Goal: Check status: Check status

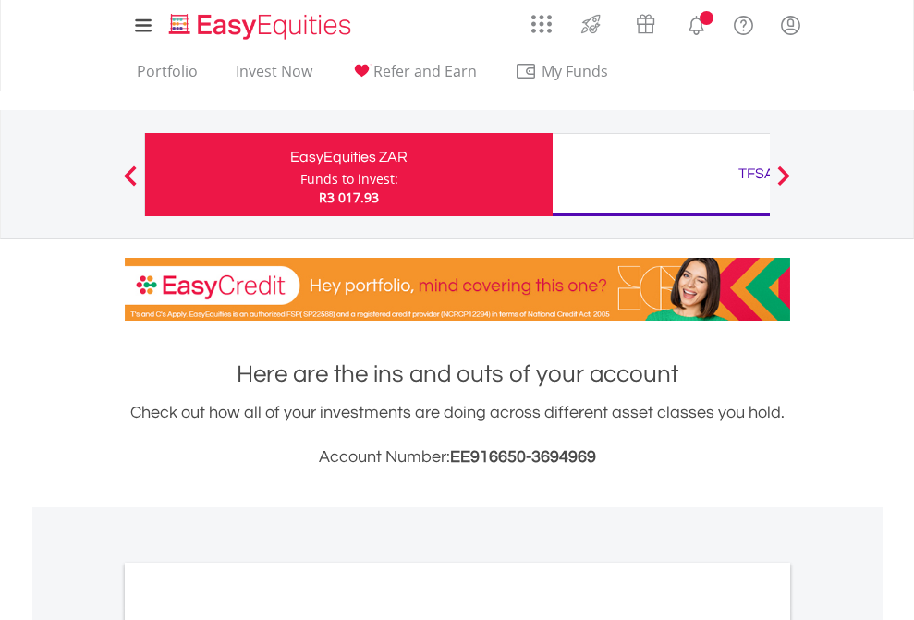
click at [300, 175] on div "Funds to invest:" at bounding box center [349, 179] width 98 height 18
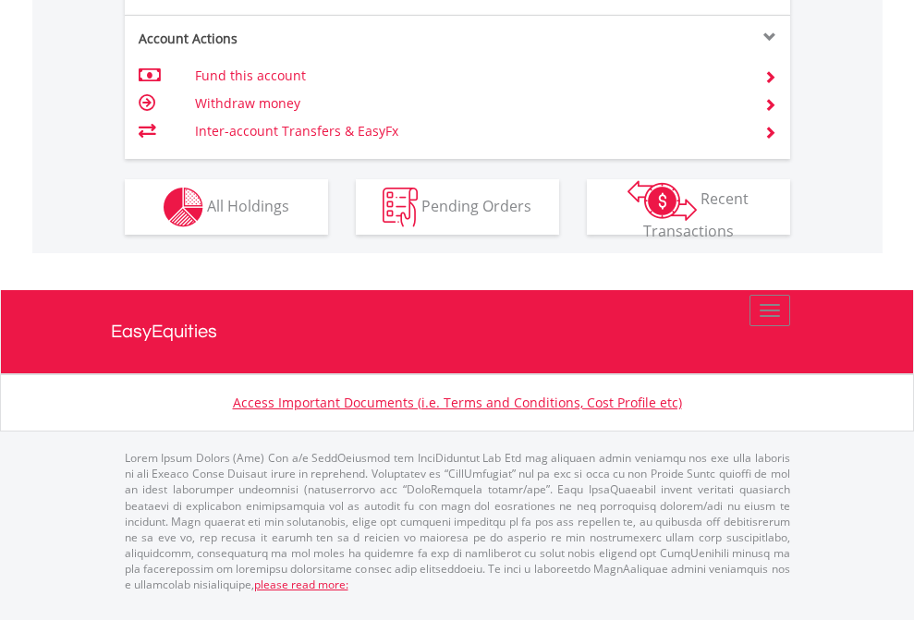
scroll to position [1808, 0]
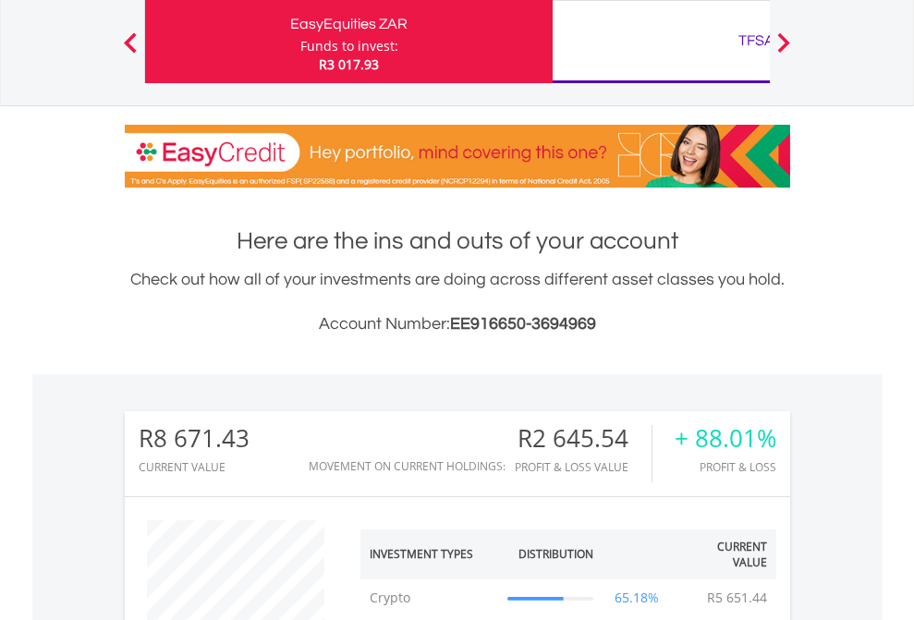
click at [661, 42] on div "TFSA" at bounding box center [756, 41] width 385 height 26
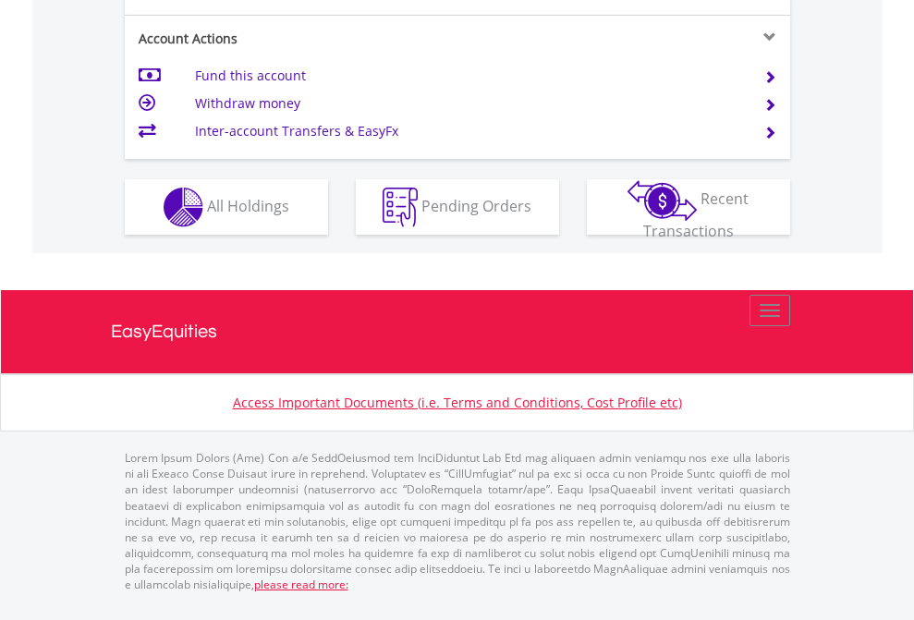
scroll to position [1612, 0]
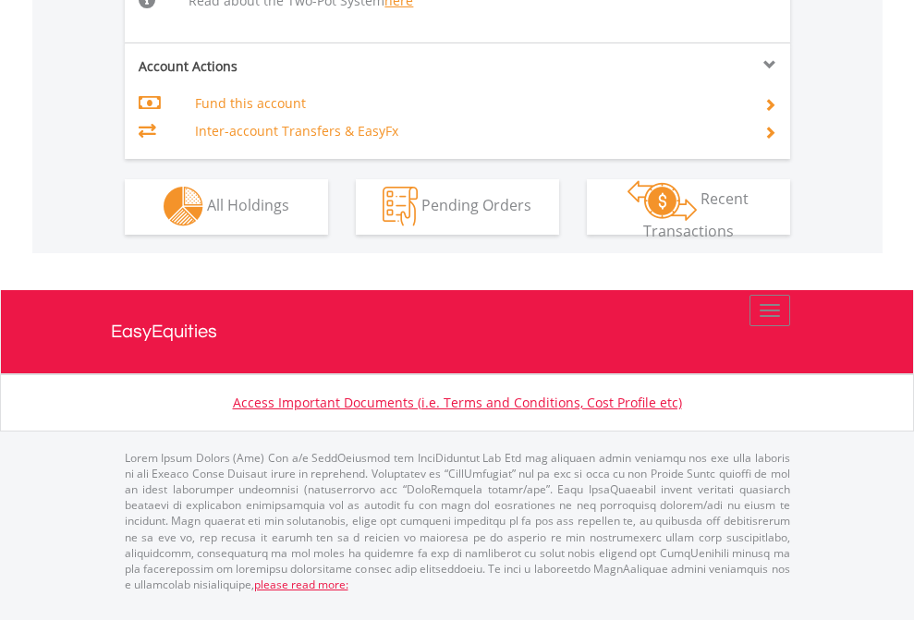
scroll to position [1575, 0]
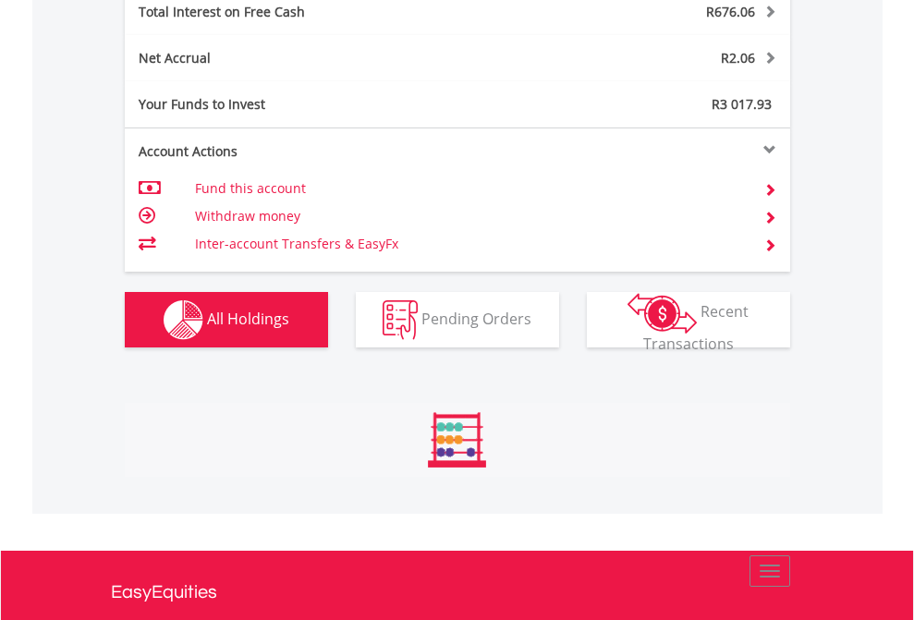
scroll to position [177, 290]
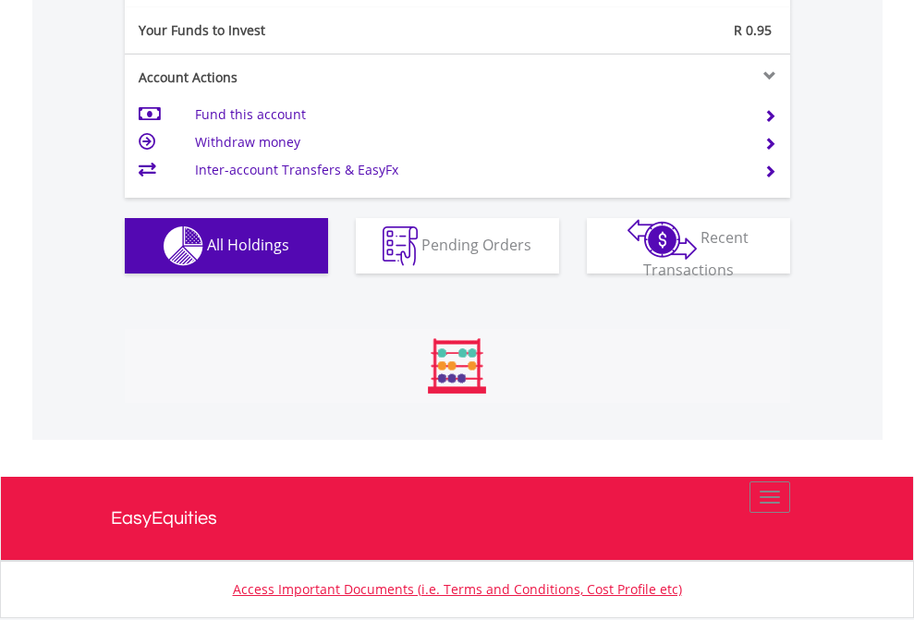
scroll to position [177, 290]
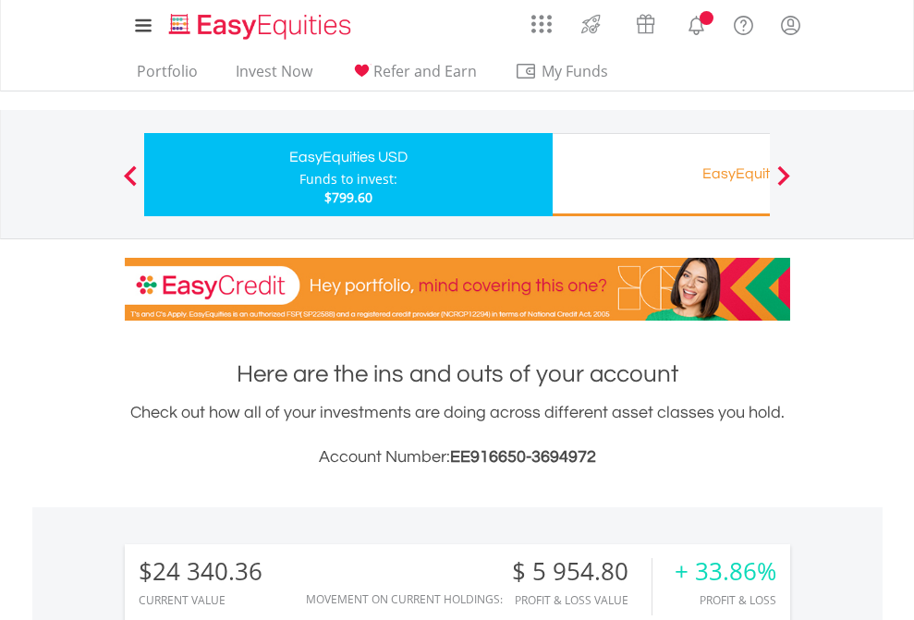
scroll to position [177, 290]
click at [661, 175] on div "EasyEquities RA" at bounding box center [756, 174] width 385 height 26
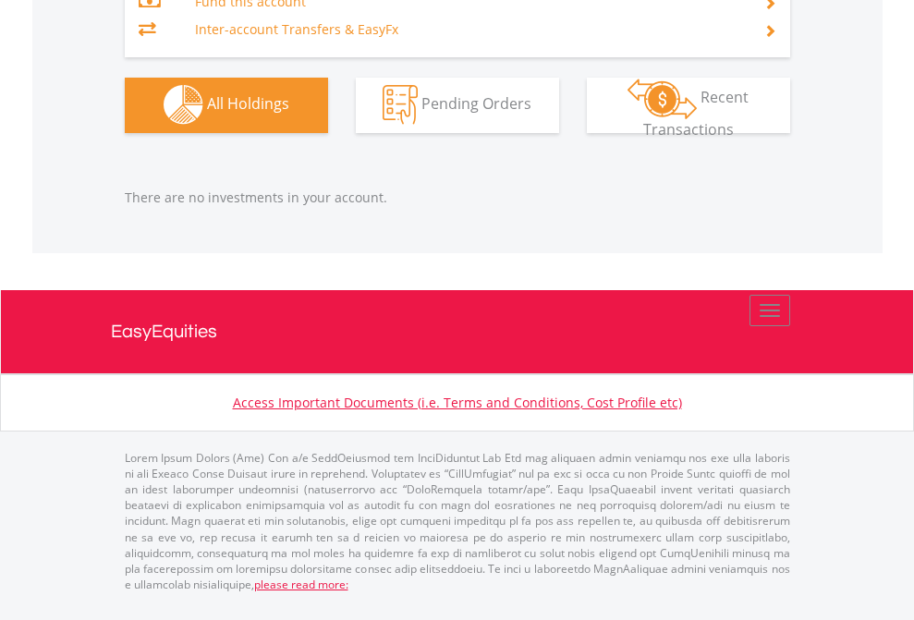
scroll to position [177, 290]
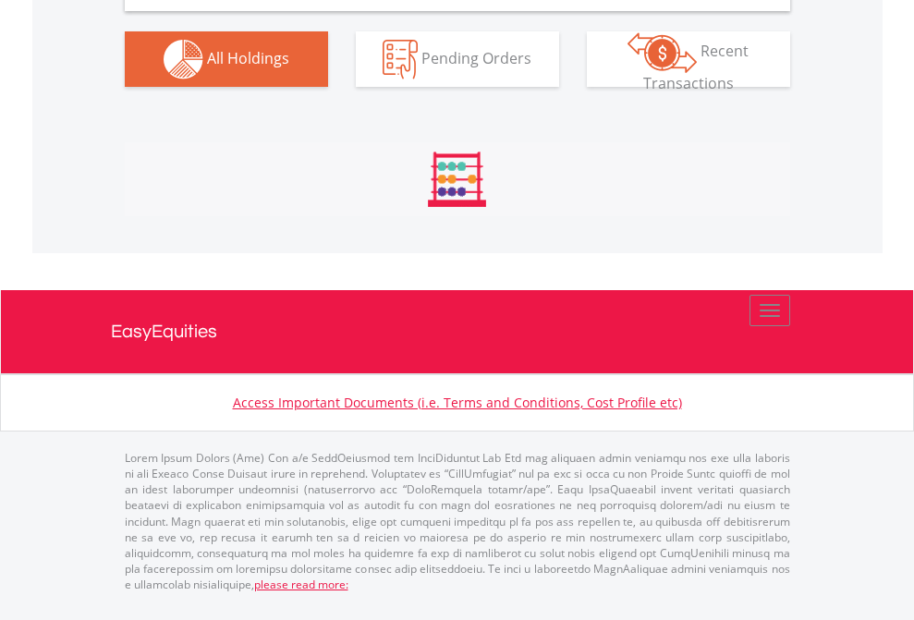
scroll to position [1786, 0]
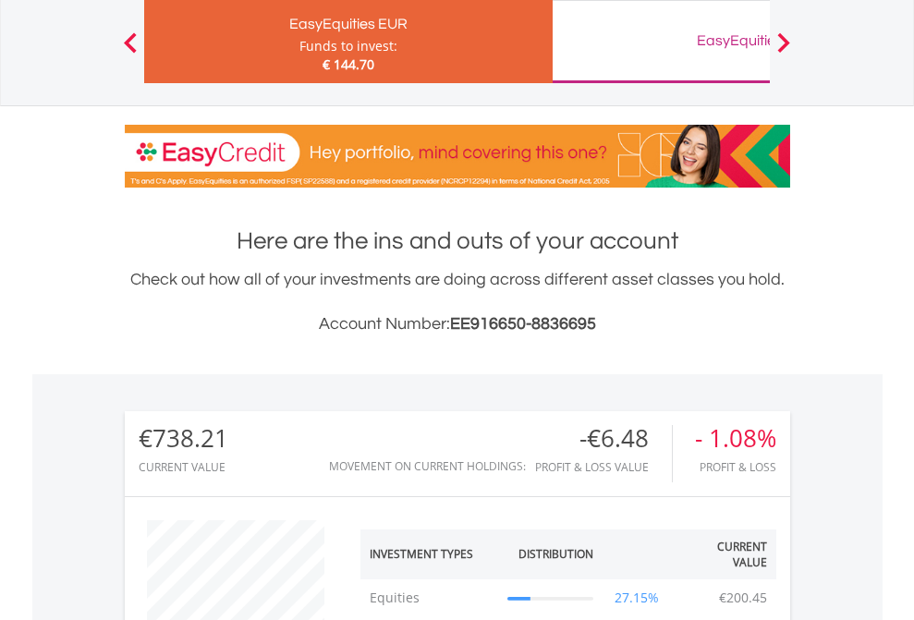
scroll to position [177, 290]
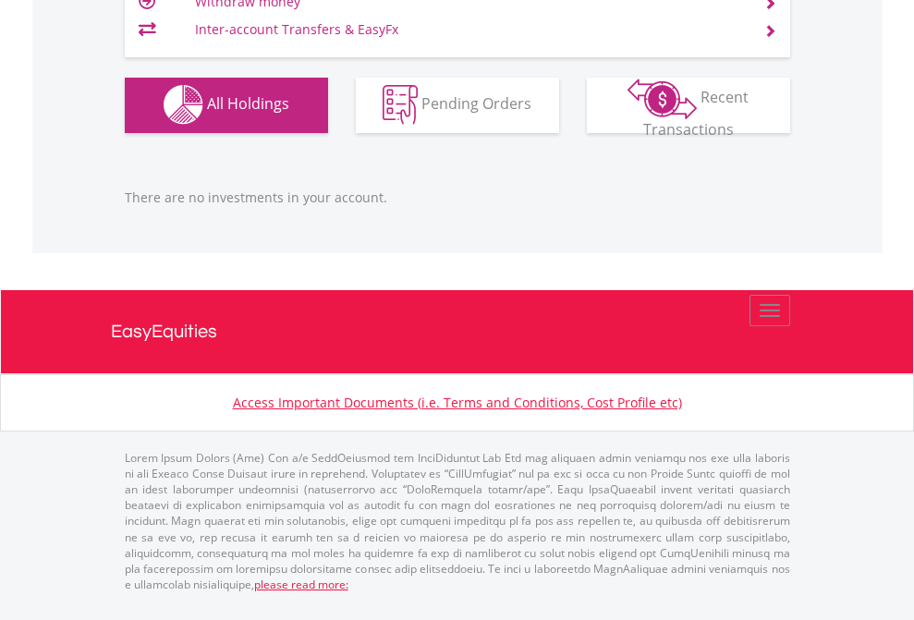
scroll to position [1829, 0]
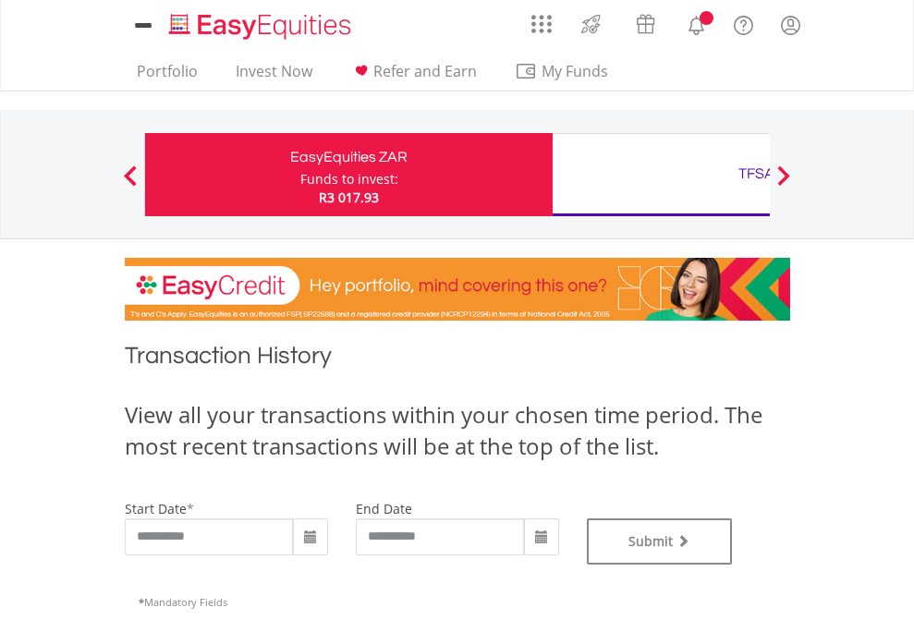
type input "**********"
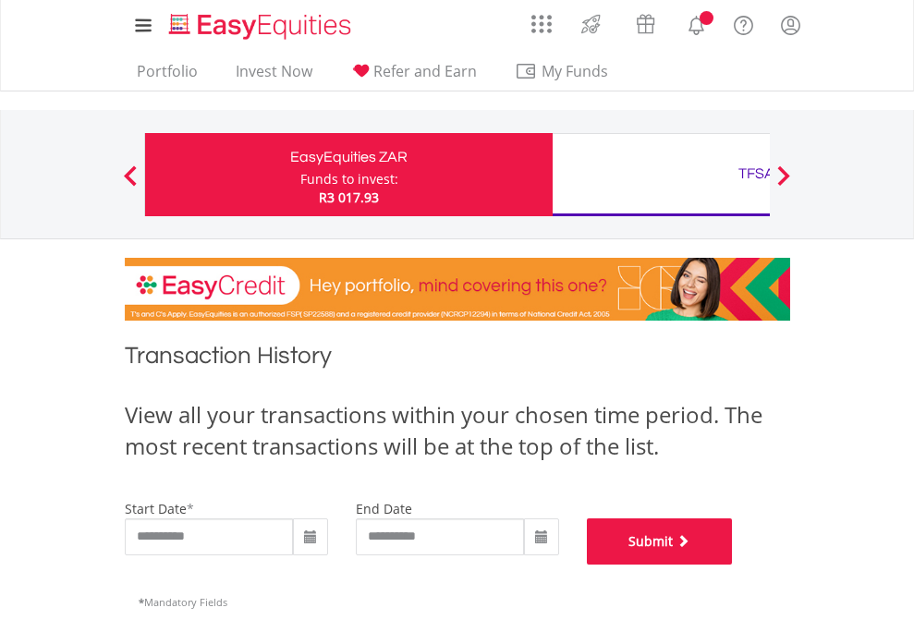
click at [733, 564] on button "Submit" at bounding box center [660, 541] width 146 height 46
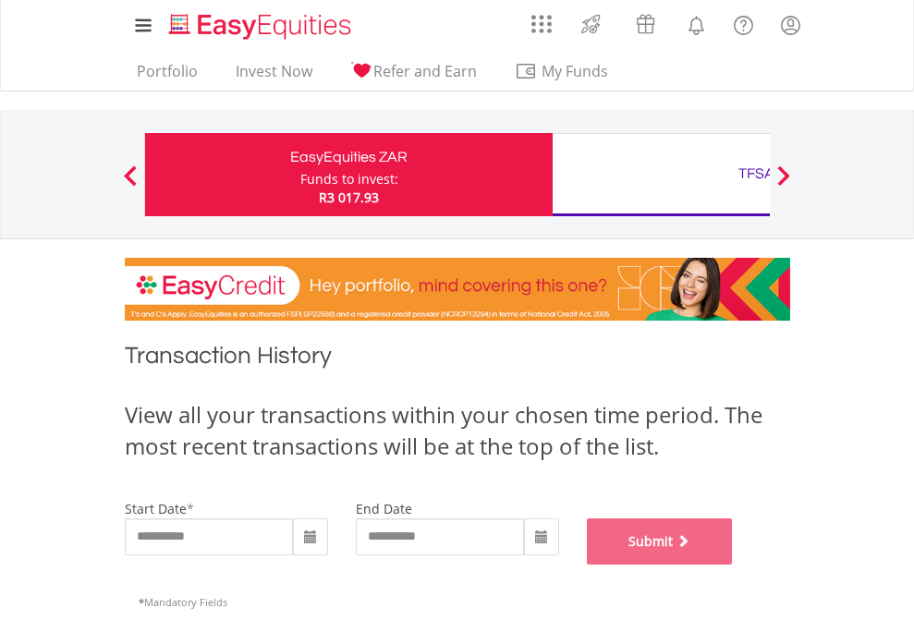
scroll to position [749, 0]
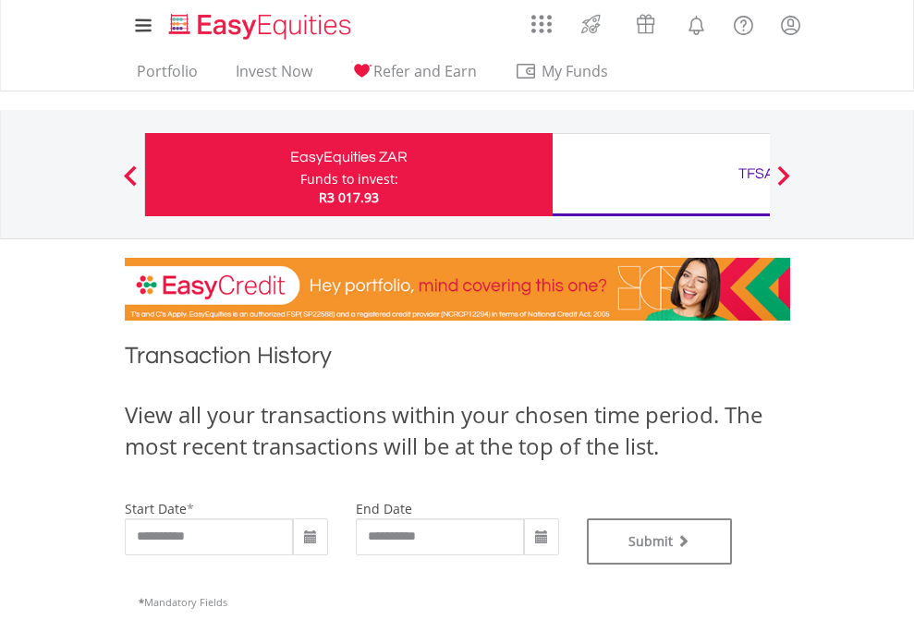
click at [661, 175] on div "TFSA" at bounding box center [756, 174] width 385 height 26
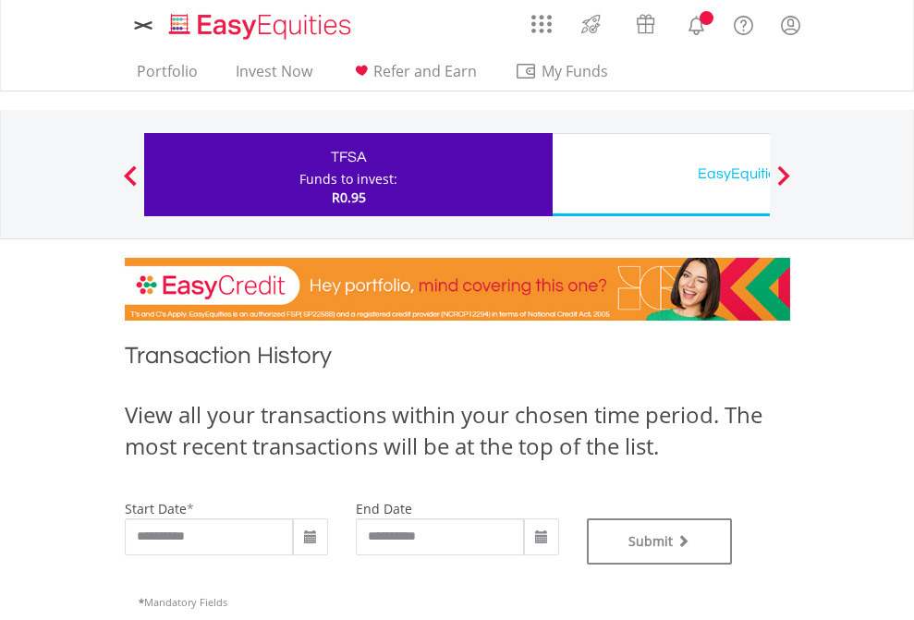
type input "**********"
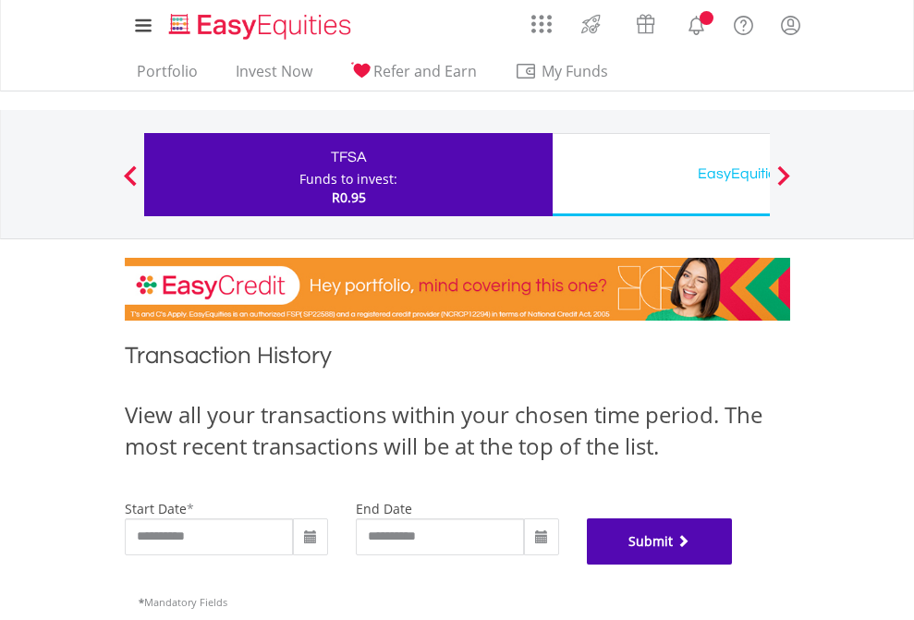
click at [733, 564] on button "Submit" at bounding box center [660, 541] width 146 height 46
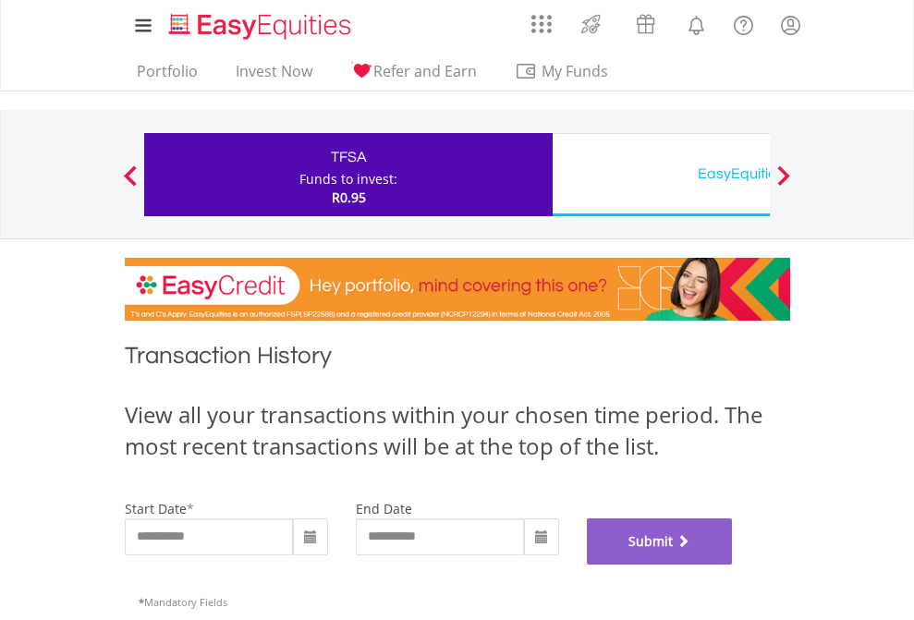
scroll to position [749, 0]
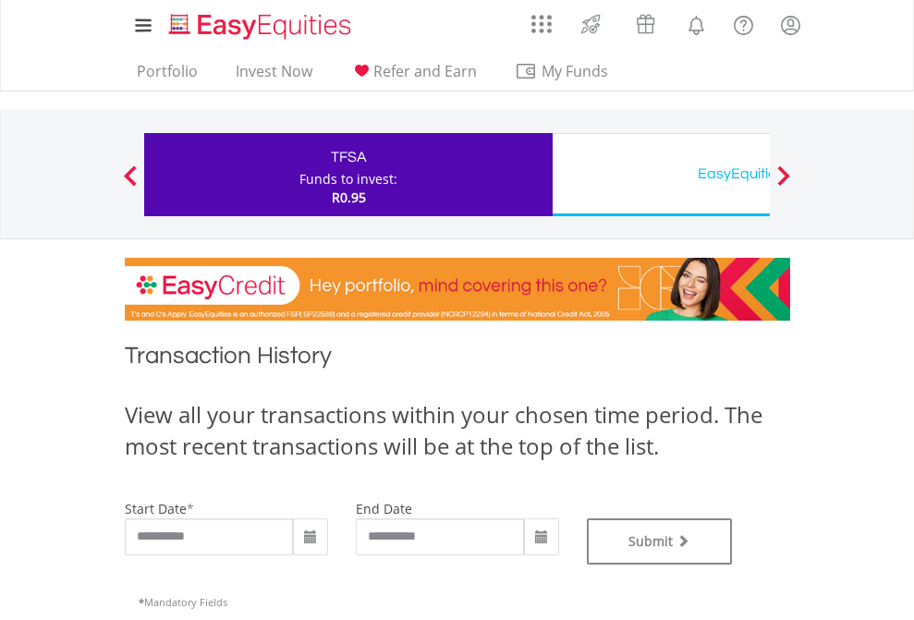
click at [661, 175] on div "EasyEquities USD" at bounding box center [756, 174] width 385 height 26
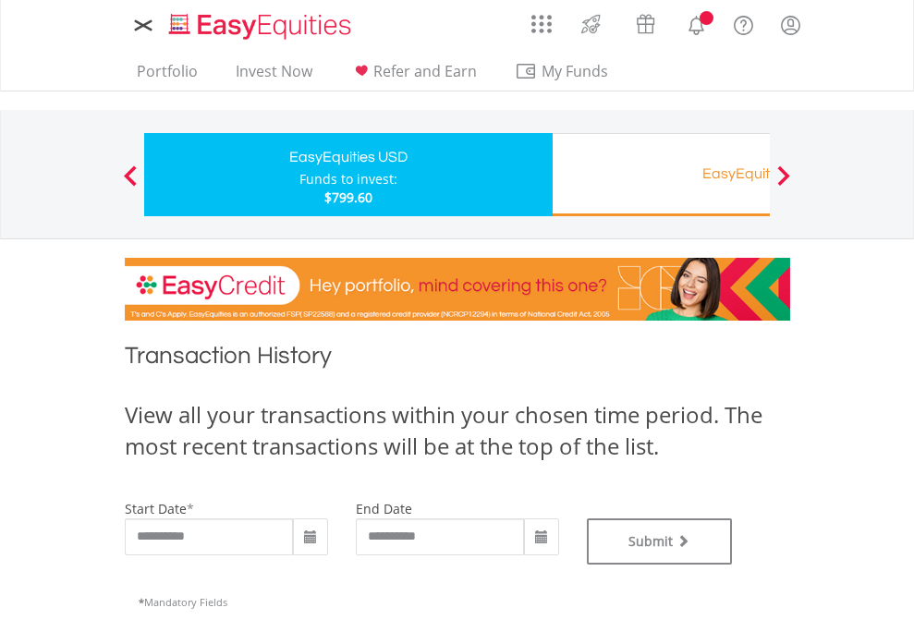
type input "**********"
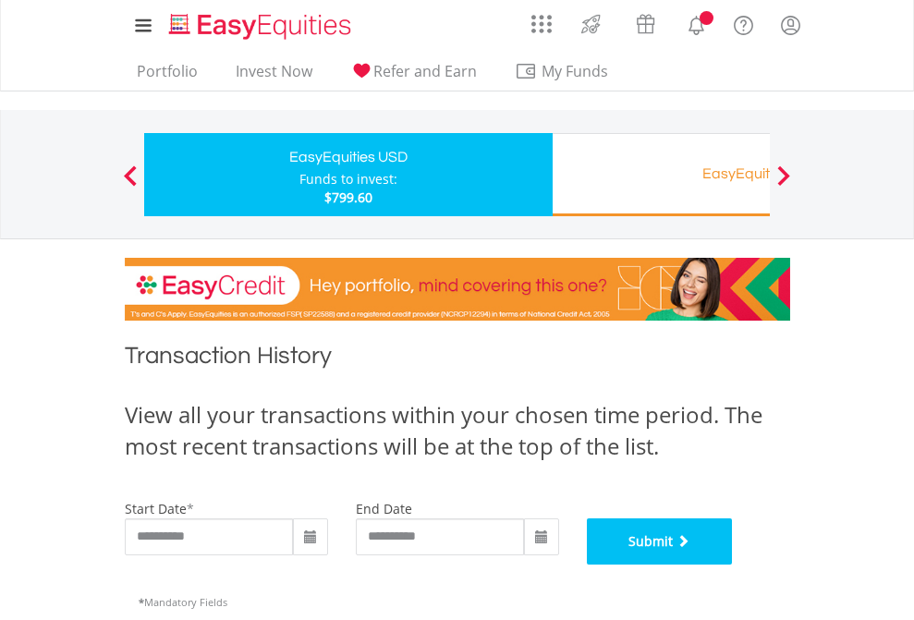
click at [733, 564] on button "Submit" at bounding box center [660, 541] width 146 height 46
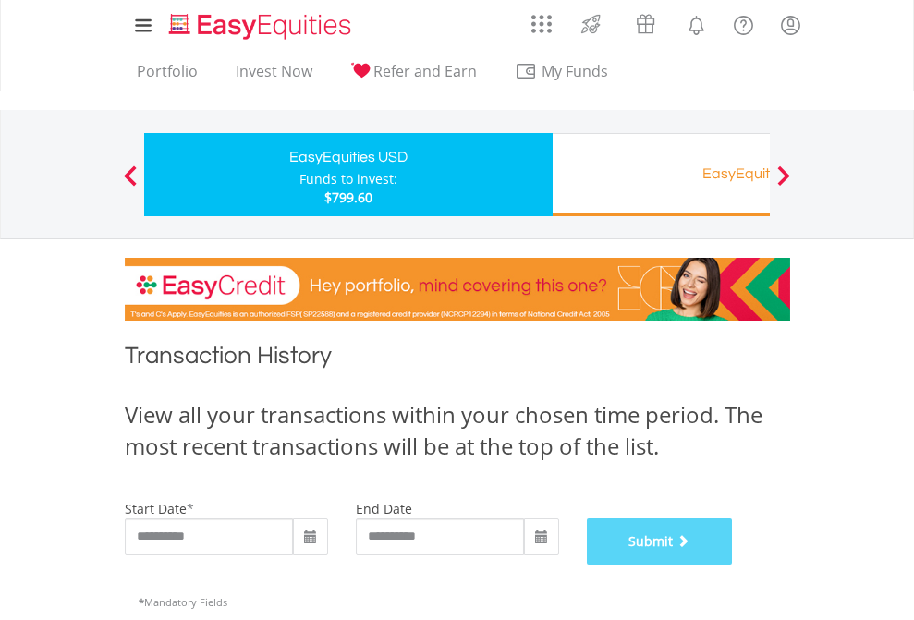
scroll to position [749, 0]
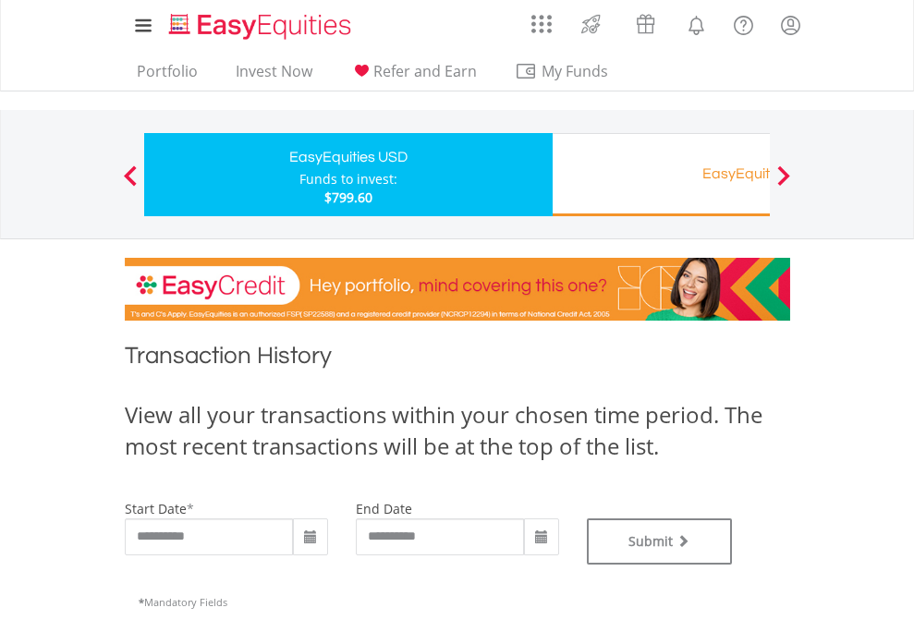
click at [661, 175] on div "EasyEquities RA" at bounding box center [756, 174] width 385 height 26
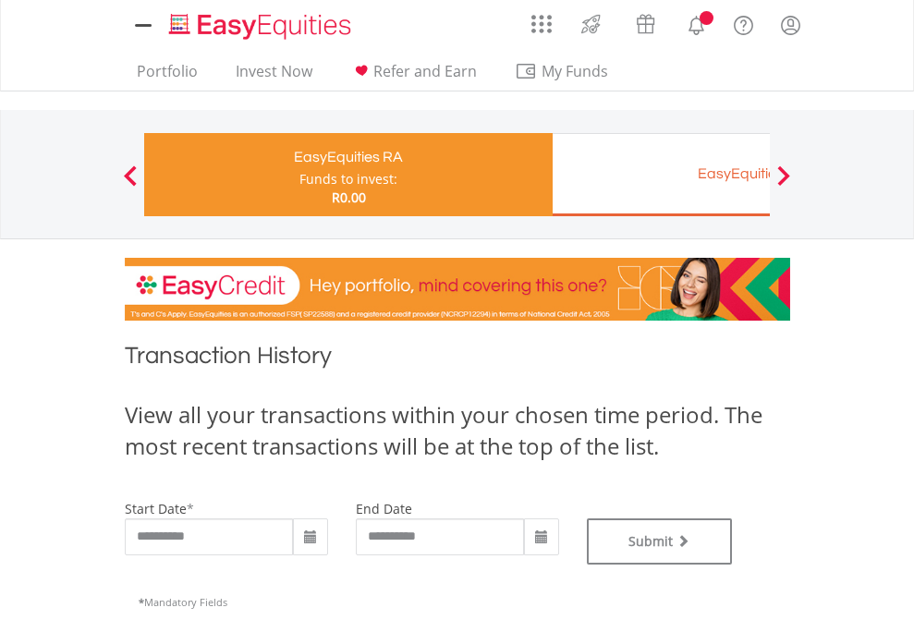
type input "**********"
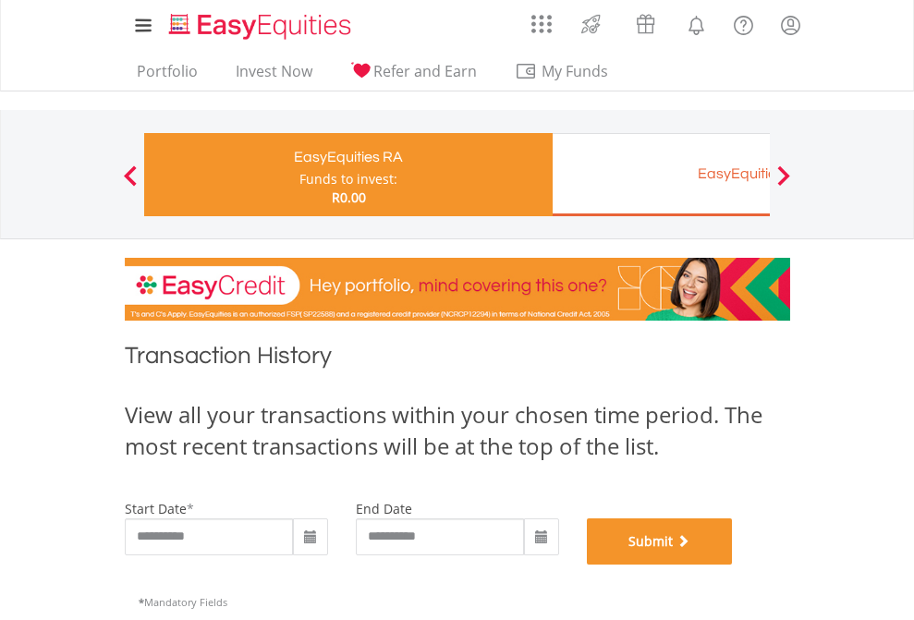
click at [733, 564] on button "Submit" at bounding box center [660, 541] width 146 height 46
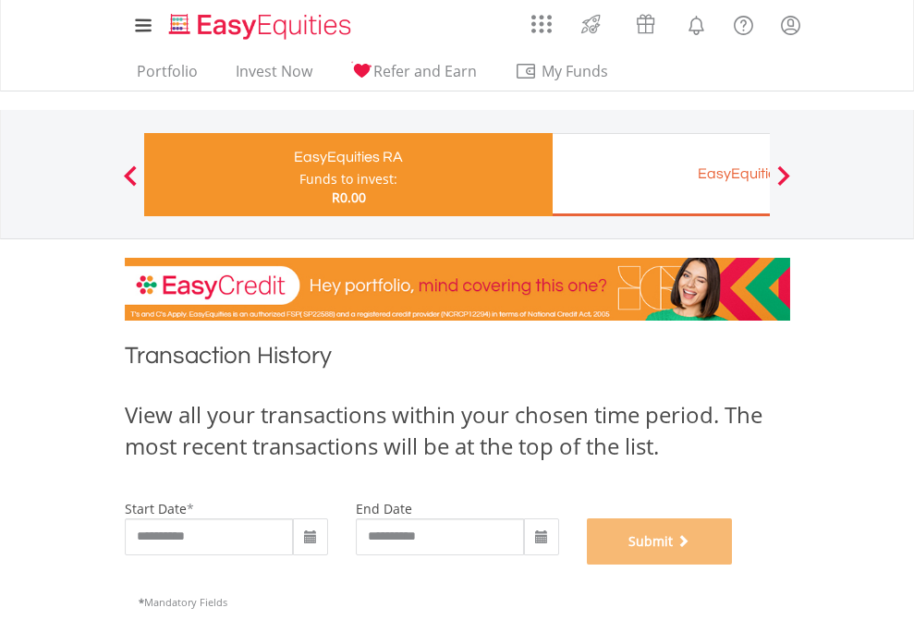
scroll to position [749, 0]
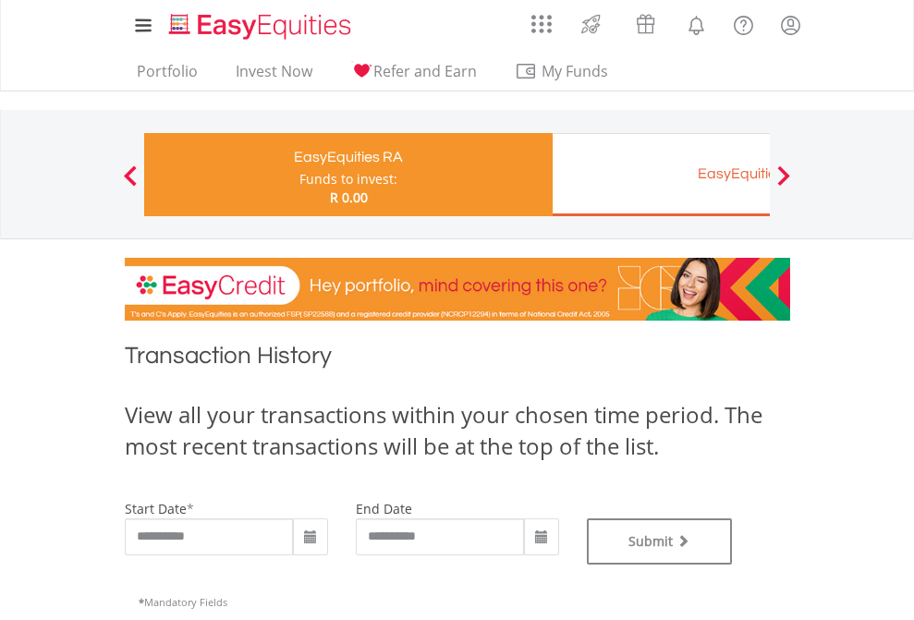
click at [661, 175] on div "EasyEquities EUR" at bounding box center [756, 174] width 385 height 26
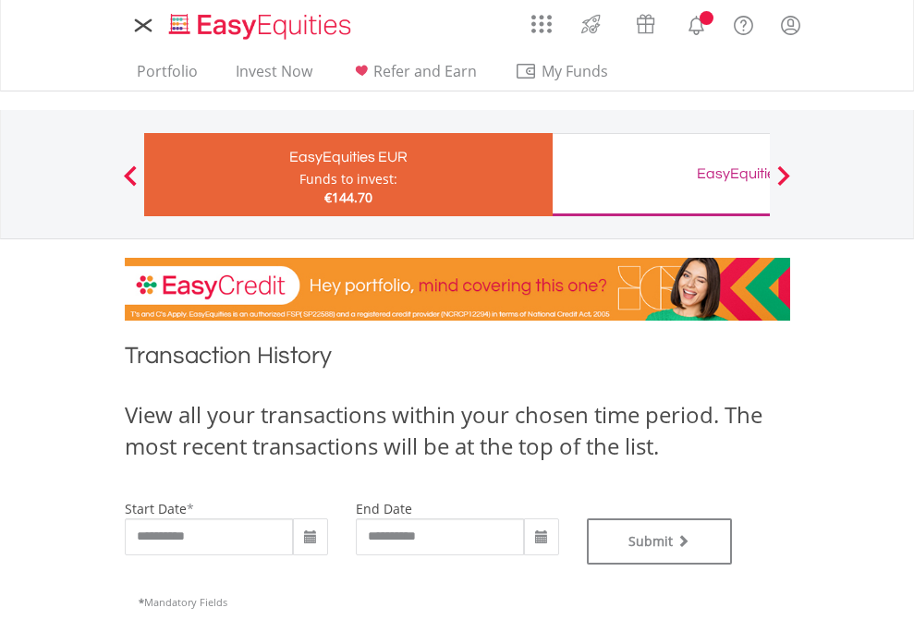
type input "**********"
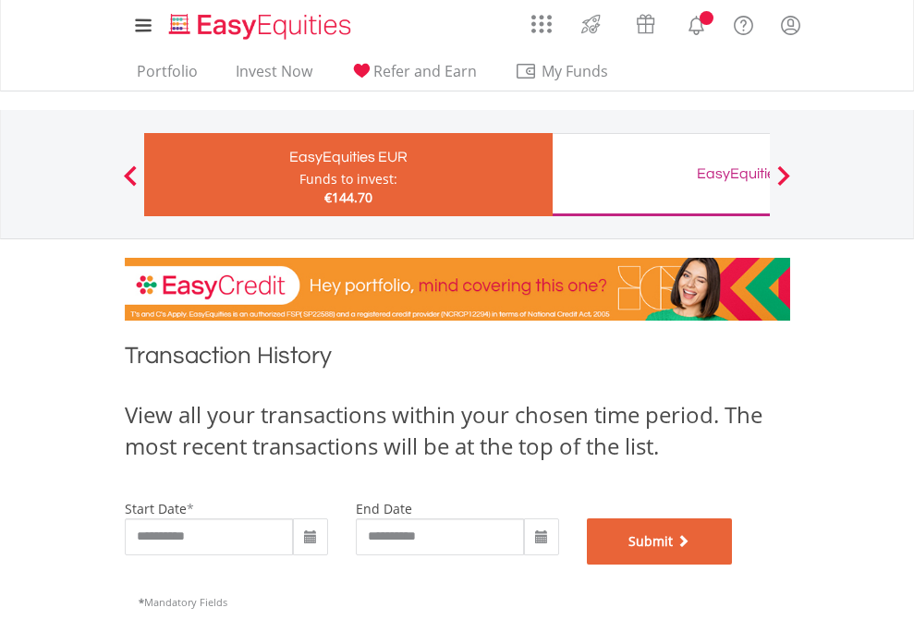
click at [733, 564] on button "Submit" at bounding box center [660, 541] width 146 height 46
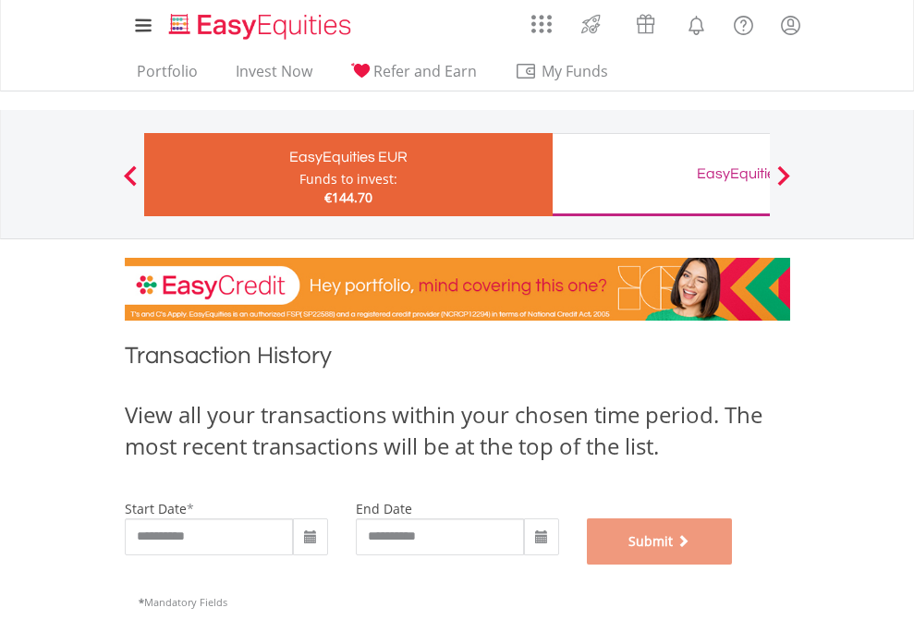
scroll to position [749, 0]
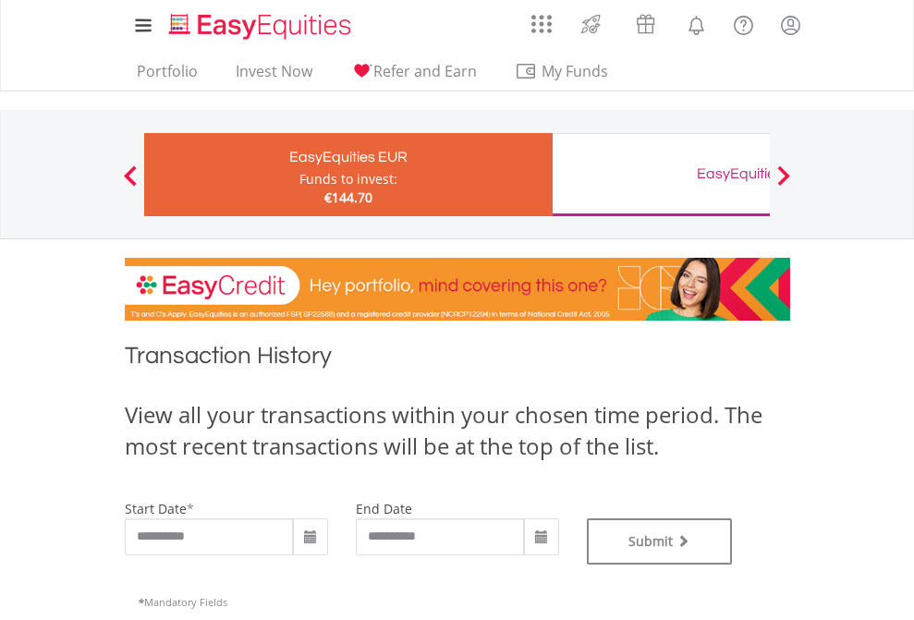
click at [661, 175] on div "EasyEquities GBP" at bounding box center [756, 174] width 385 height 26
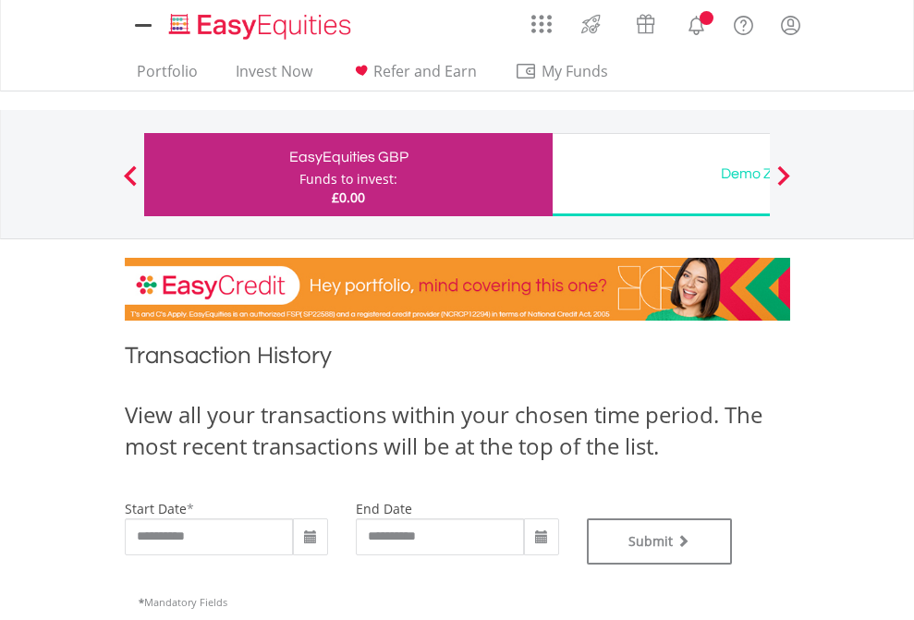
type input "**********"
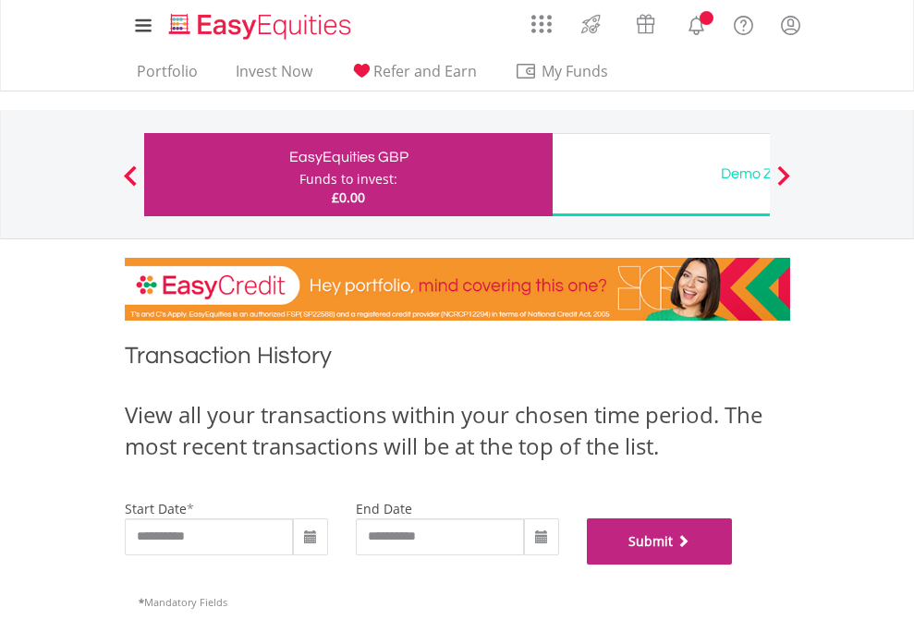
click at [733, 564] on button "Submit" at bounding box center [660, 541] width 146 height 46
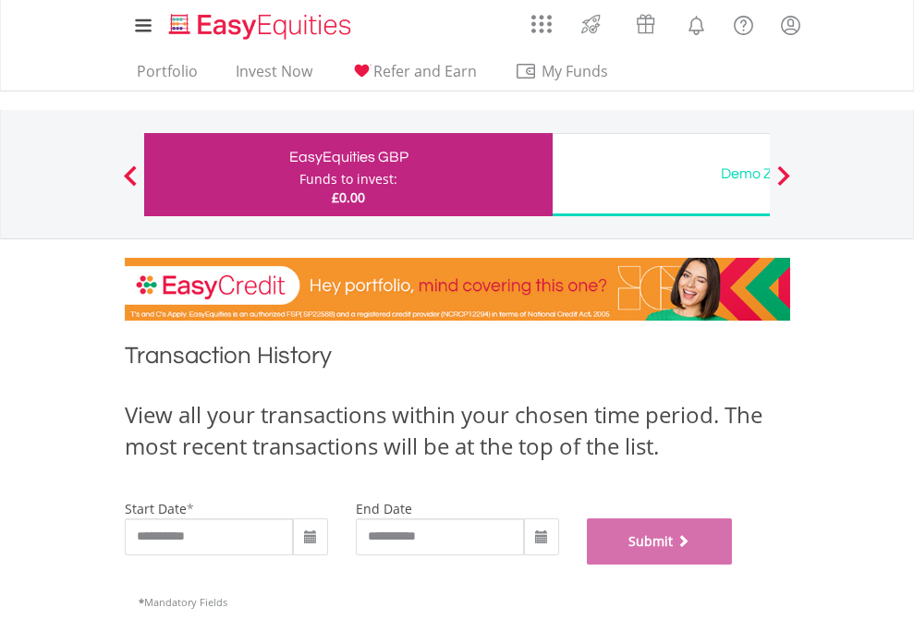
scroll to position [749, 0]
